Goal: Task Accomplishment & Management: Manage account settings

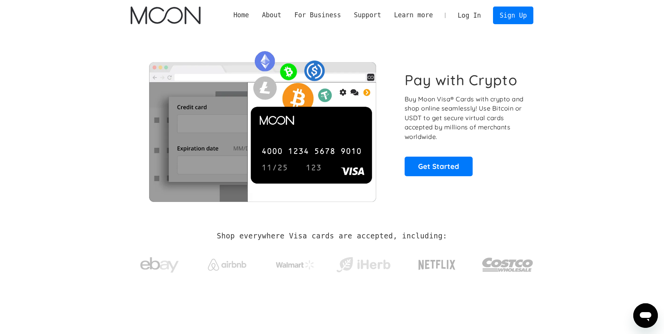
click at [476, 15] on link "Log In" at bounding box center [469, 15] width 36 height 17
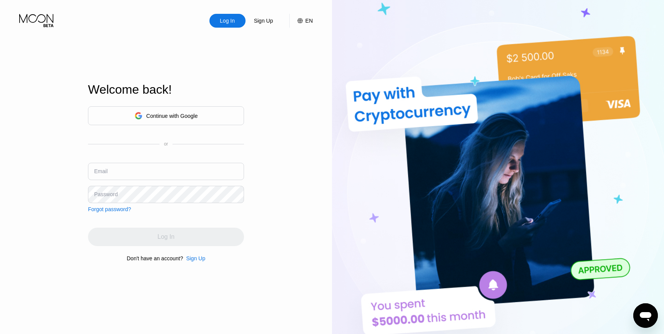
click at [153, 177] on input "text" at bounding box center [166, 171] width 156 height 17
type input "nickdreisenauer@gmail.com"
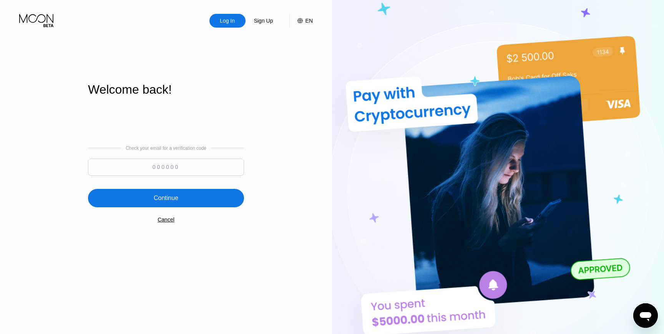
click at [161, 172] on input at bounding box center [166, 167] width 156 height 17
click at [161, 171] on input at bounding box center [166, 167] width 156 height 17
paste input "112988"
type input "112988"
click at [231, 202] on div "Continue" at bounding box center [166, 198] width 156 height 18
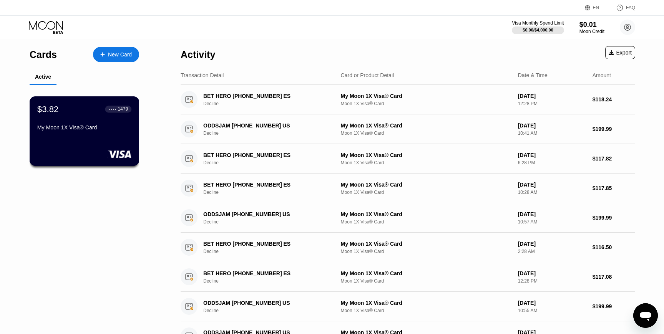
click at [111, 109] on div "● ● ● ●" at bounding box center [113, 109] width 8 height 2
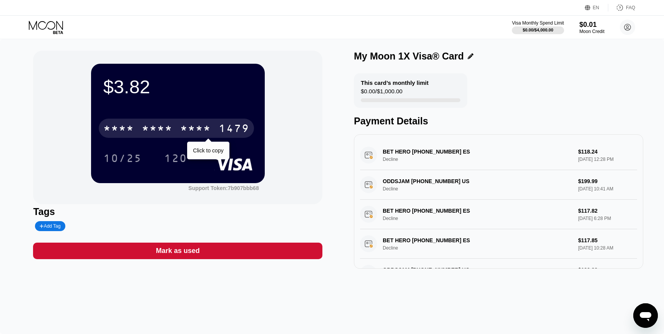
click at [157, 126] on div "* * * *" at bounding box center [157, 129] width 31 height 12
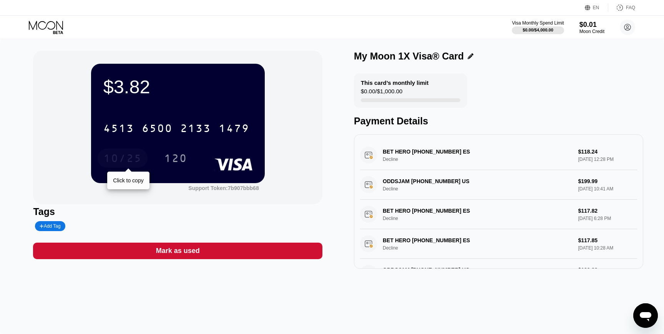
click at [130, 158] on div "10/25" at bounding box center [122, 159] width 38 height 12
click at [175, 158] on div "120" at bounding box center [175, 159] width 23 height 12
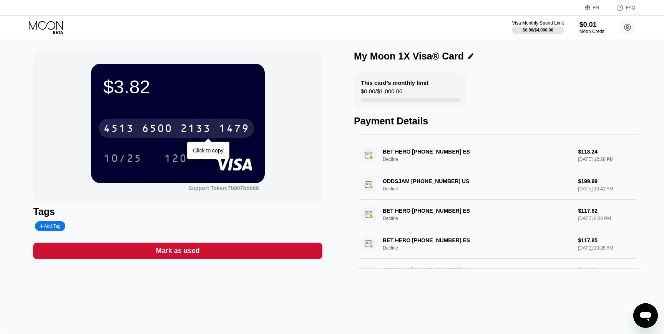
click at [156, 131] on div "6500" at bounding box center [157, 129] width 31 height 12
